Goal: Information Seeking & Learning: Learn about a topic

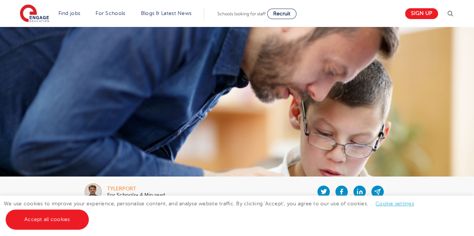
scroll to position [79, 0]
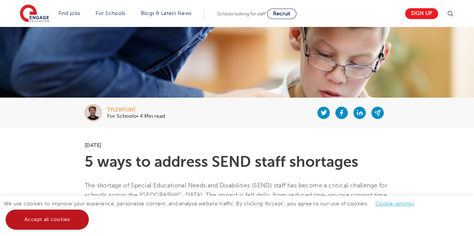
click at [56, 219] on link "Accept all cookies" at bounding box center [47, 220] width 83 height 20
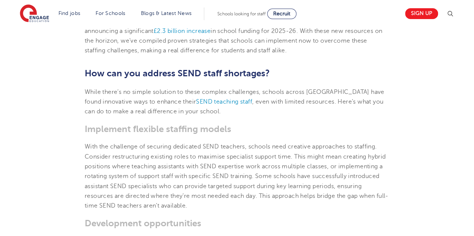
scroll to position [306, 0]
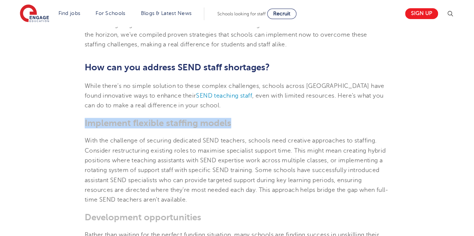
drag, startPoint x: 88, startPoint y: 112, endPoint x: 231, endPoint y: 118, distance: 143.9
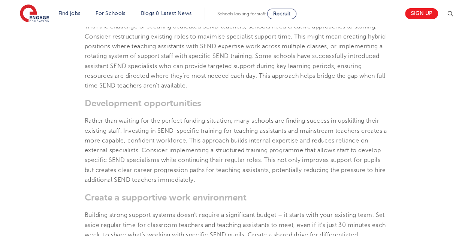
scroll to position [421, 0]
click at [185, 87] on section "[DATE] 5 ways to address SEND staff shortages The shortage of Special Education…" at bounding box center [237, 235] width 454 height 898
click at [183, 98] on b "Development opportunities" at bounding box center [143, 103] width 116 height 10
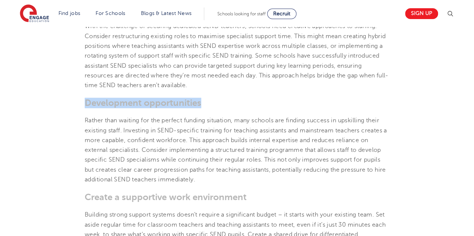
click at [183, 98] on b "Development opportunities" at bounding box center [143, 103] width 116 height 10
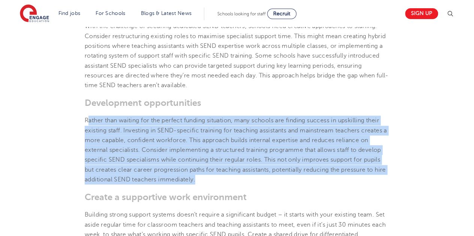
drag, startPoint x: 87, startPoint y: 111, endPoint x: 255, endPoint y: 167, distance: 177.1
click at [255, 167] on p "Rather than waiting for the perfect funding situation, many schools are finding…" at bounding box center [237, 150] width 304 height 69
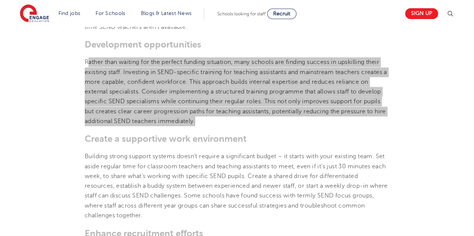
scroll to position [480, 0]
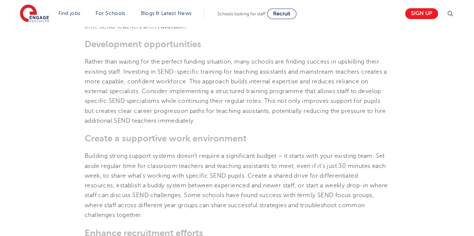
click at [219, 164] on span "Building strong support systems doesn’t require a significant budget – it start…" at bounding box center [236, 186] width 303 height 66
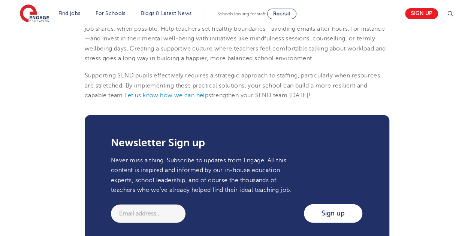
scroll to position [826, 0]
